Goal: Answer question/provide support

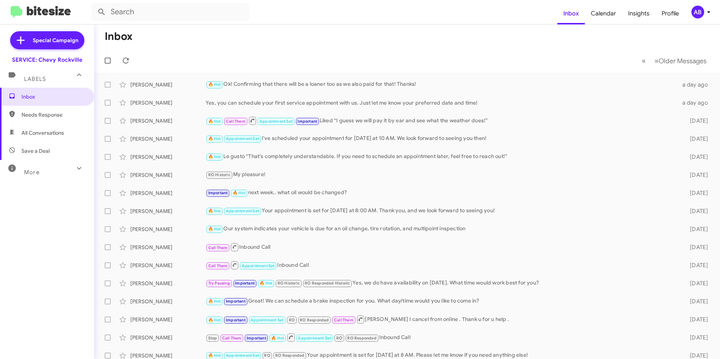
click at [287, 42] on mat-toolbar-row "Inbox" at bounding box center [407, 36] width 626 height 24
click at [53, 109] on span "Needs Response" at bounding box center [47, 115] width 94 height 18
type input "in:needs-response"
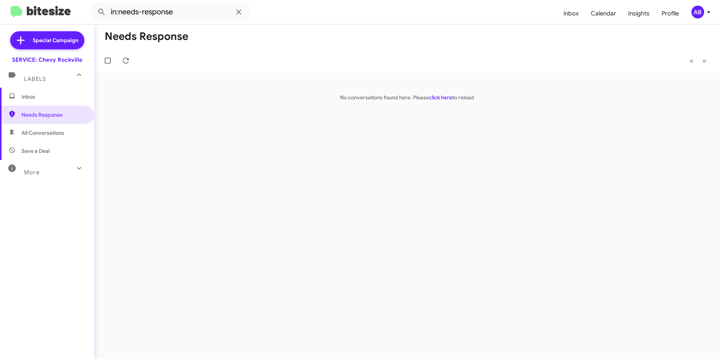
click at [594, 65] on mat-toolbar-row "« Previous » Next" at bounding box center [407, 61] width 626 height 24
